Goal: Task Accomplishment & Management: Use online tool/utility

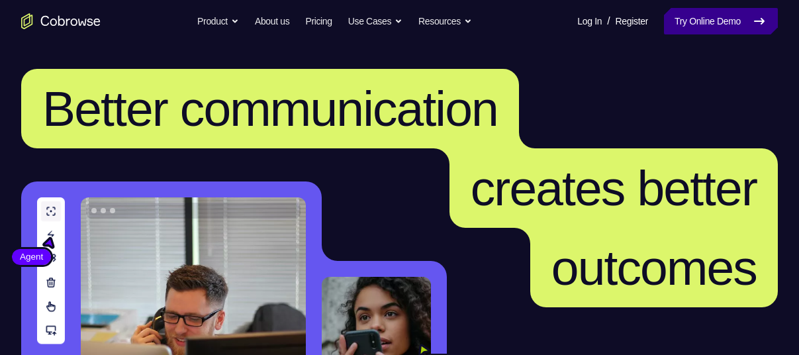
click at [674, 21] on link "Try Online Demo" at bounding box center [721, 21] width 114 height 26
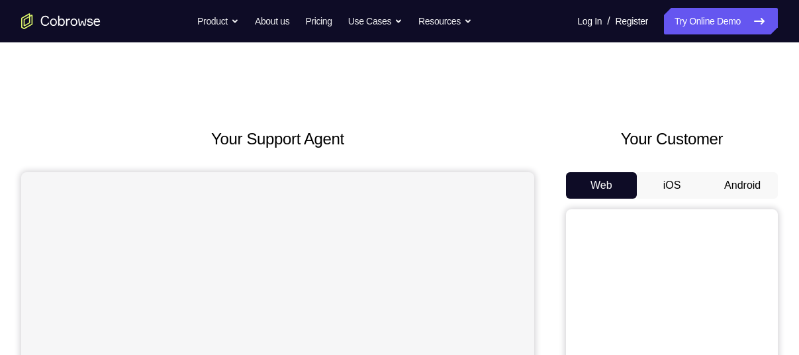
click at [723, 191] on button "Android" at bounding box center [742, 185] width 71 height 26
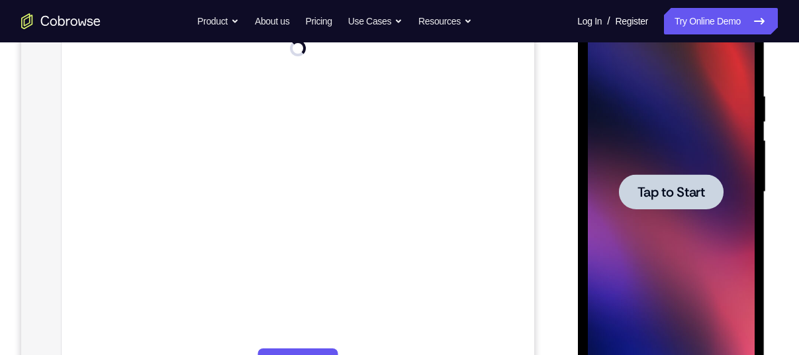
scroll to position [223, 0]
click at [637, 269] on div at bounding box center [670, 191] width 167 height 371
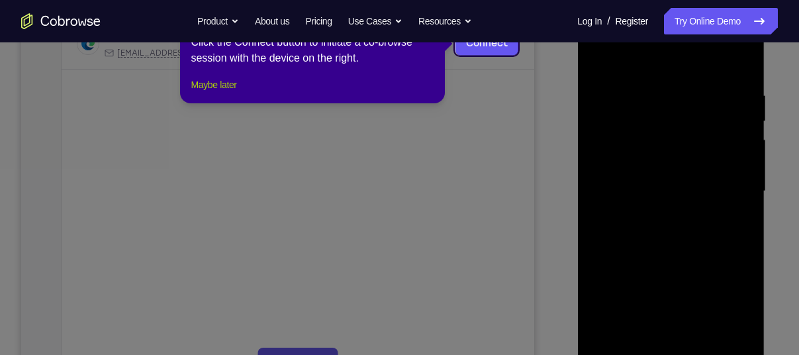
click at [230, 93] on button "Maybe later" at bounding box center [214, 85] width 46 height 16
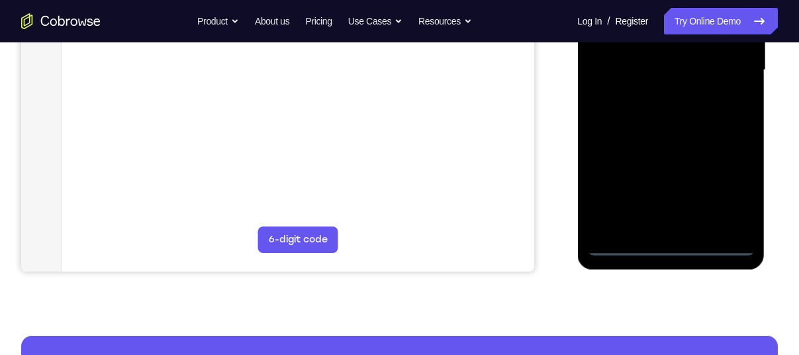
scroll to position [345, 0]
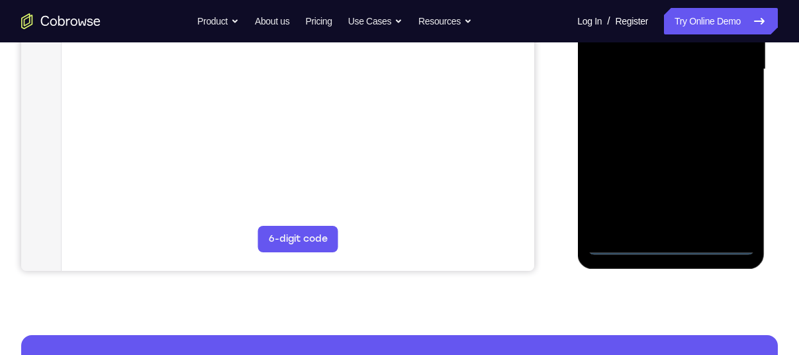
click at [666, 247] on div at bounding box center [670, 69] width 167 height 371
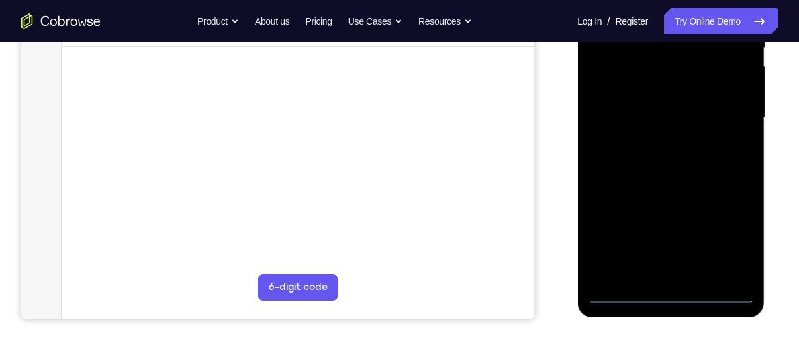
scroll to position [290, 0]
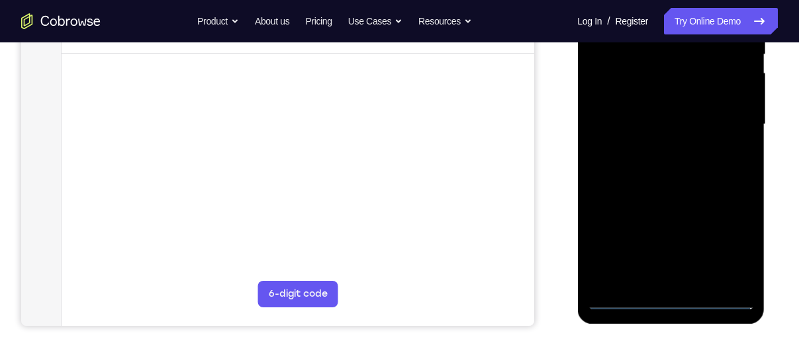
click at [727, 241] on div at bounding box center [670, 124] width 167 height 371
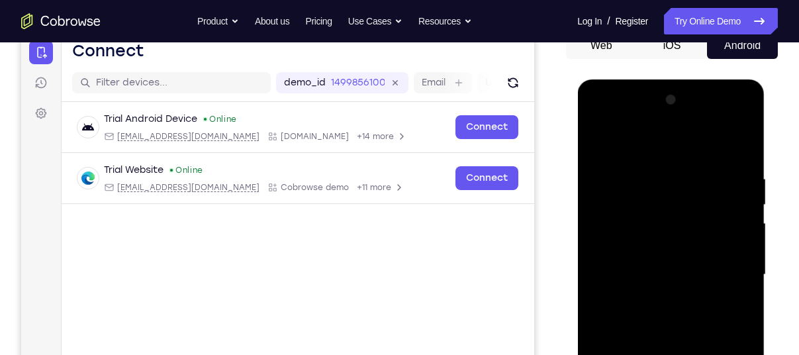
scroll to position [139, 0]
click at [607, 120] on div at bounding box center [670, 275] width 167 height 371
click at [623, 118] on div at bounding box center [670, 275] width 167 height 371
click at [613, 121] on div at bounding box center [670, 275] width 167 height 371
click at [725, 267] on div at bounding box center [670, 275] width 167 height 371
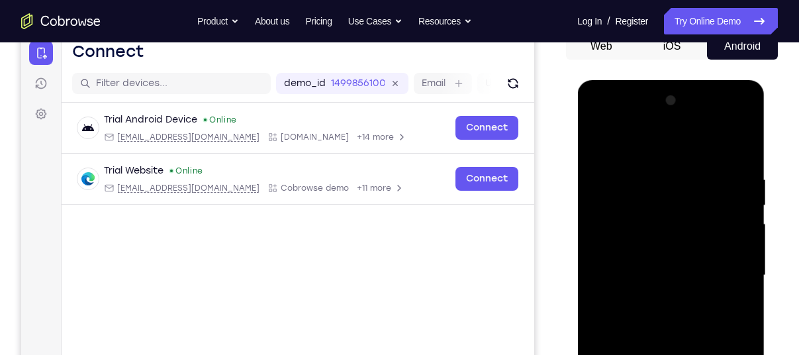
click at [660, 297] on div at bounding box center [670, 275] width 167 height 371
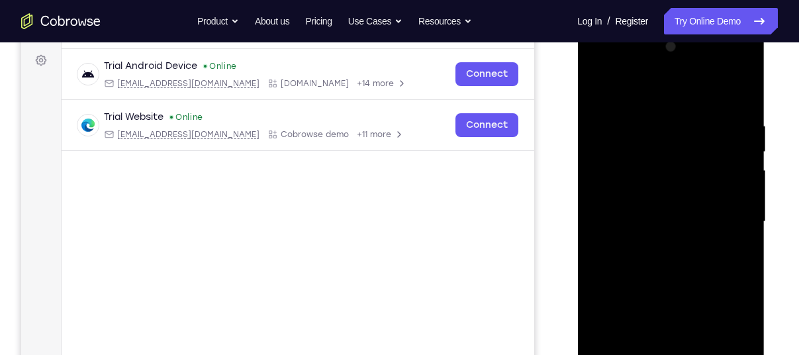
scroll to position [193, 0]
click at [677, 285] on div at bounding box center [670, 221] width 167 height 371
click at [645, 157] on div at bounding box center [670, 221] width 167 height 371
